Goal: Transaction & Acquisition: Book appointment/travel/reservation

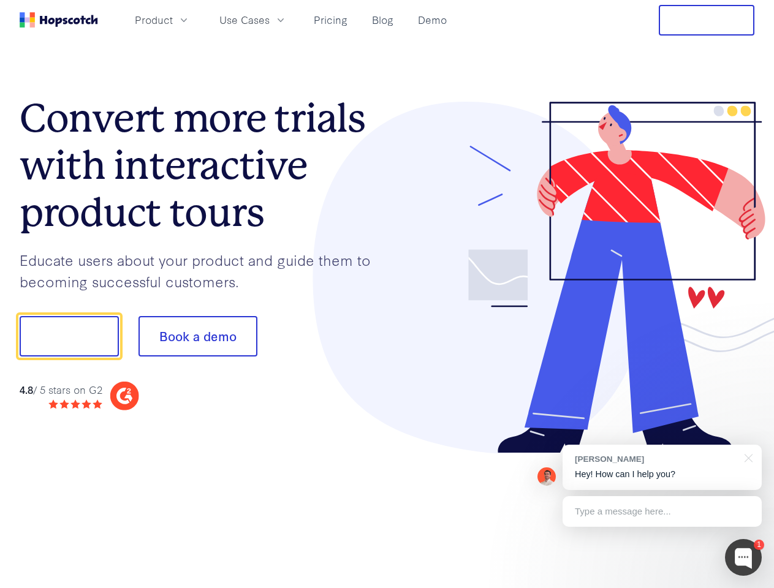
click at [387, 294] on div at bounding box center [571, 278] width 368 height 352
click at [173, 20] on span "Product" at bounding box center [154, 19] width 38 height 15
click at [270, 20] on span "Use Cases" at bounding box center [244, 19] width 50 height 15
click at [706, 20] on button "Free Trial" at bounding box center [706, 20] width 96 height 31
click at [69, 336] on button "Show me!" at bounding box center [69, 336] width 99 height 40
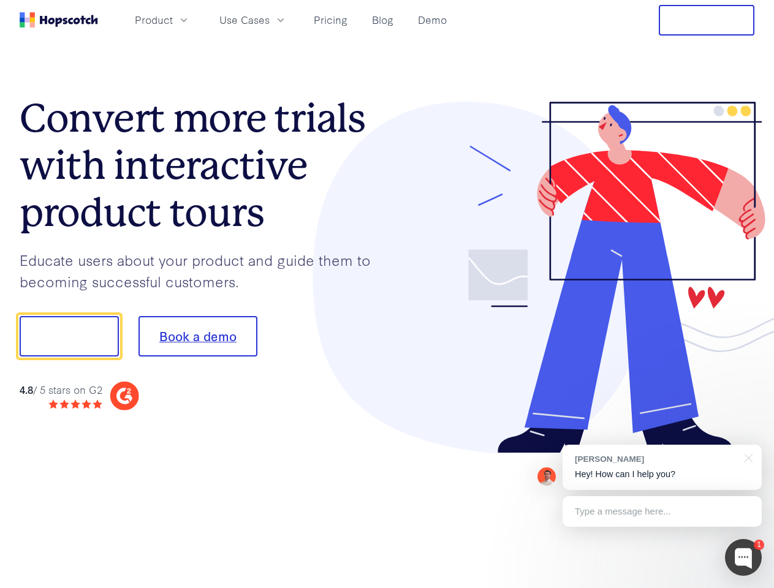
click at [197, 336] on button "Book a demo" at bounding box center [197, 336] width 119 height 40
click at [743, 557] on div at bounding box center [743, 557] width 37 height 37
click at [662, 467] on div "[PERSON_NAME] Hey! How can I help you?" at bounding box center [661, 467] width 199 height 45
click at [746, 457] on div at bounding box center [647, 334] width 230 height 409
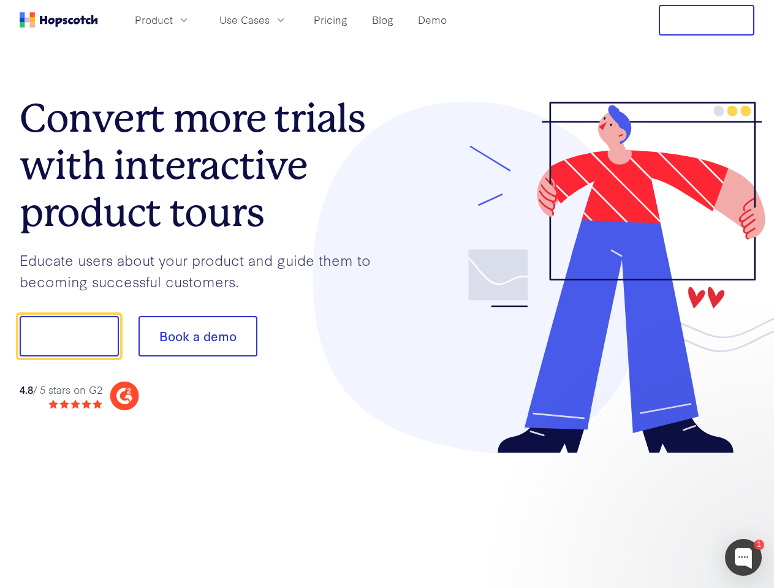
click at [662, 511] on div at bounding box center [647, 417] width 230 height 244
